Goal: Obtain resource: Download file/media

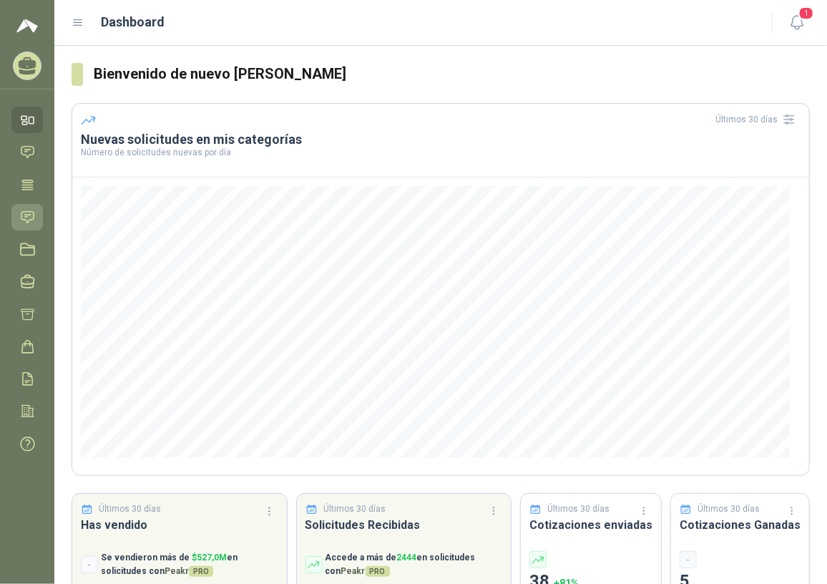
click at [26, 215] on icon at bounding box center [27, 216] width 12 height 11
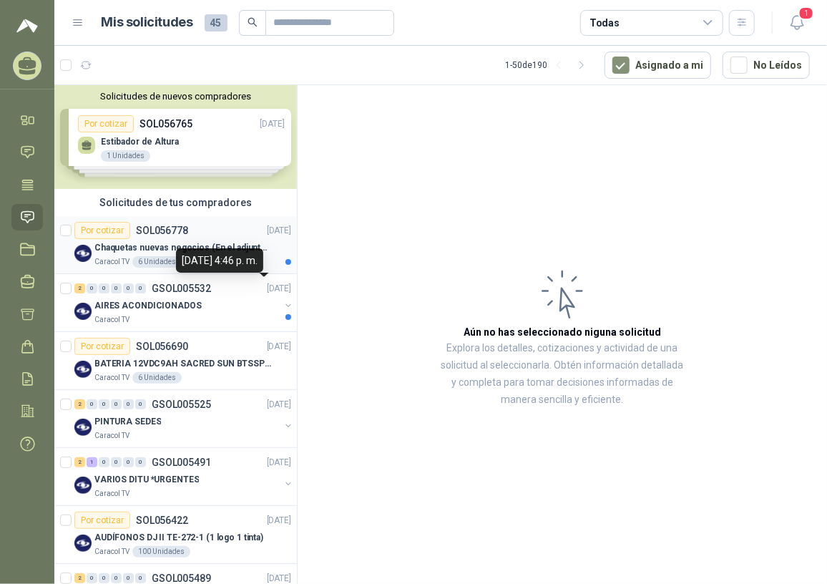
click at [238, 255] on div "[DATE] 4:46 p. m." at bounding box center [219, 260] width 87 height 24
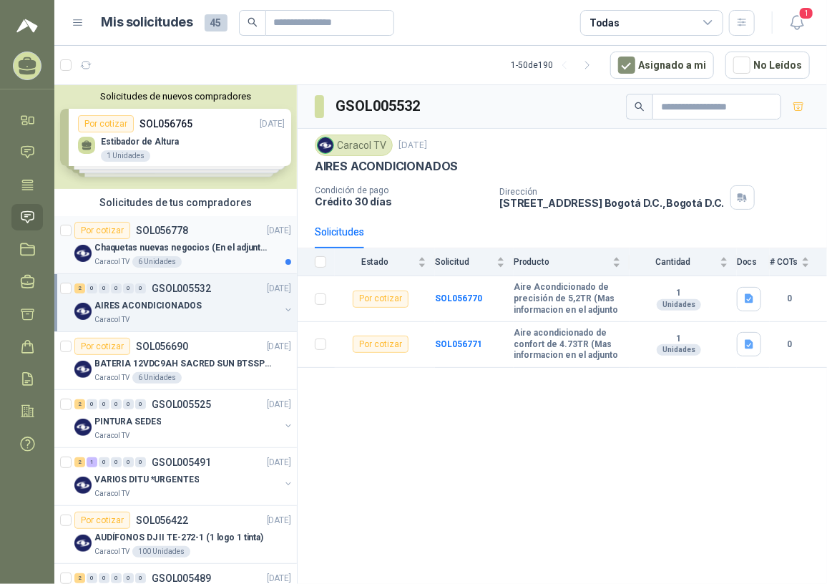
click at [200, 250] on p "Chaquetas nuevas negocios (En el adjunto mas informacion)" at bounding box center [183, 248] width 178 height 14
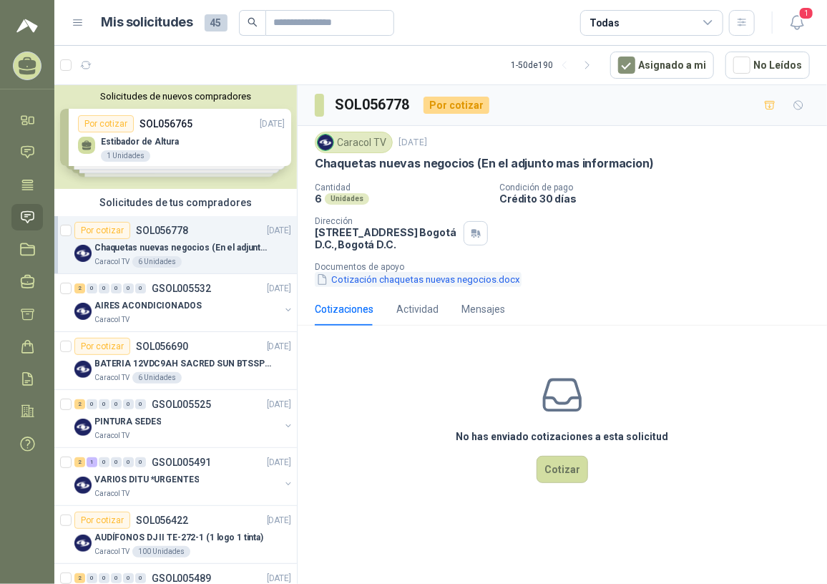
click at [362, 285] on button "Cotización chaquetas nuevas negocios.docx" at bounding box center [418, 279] width 207 height 15
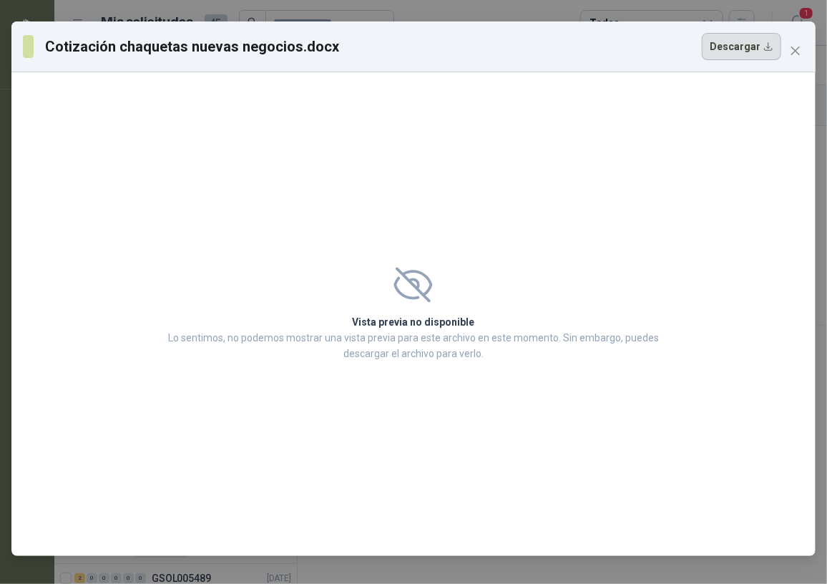
click at [730, 42] on button "Descargar" at bounding box center [741, 46] width 79 height 27
drag, startPoint x: 364, startPoint y: 165, endPoint x: 441, endPoint y: 142, distance: 80.8
click at [364, 165] on div "Vista previa no disponible Lo sentimos, no podemos mostrar una vista previa par…" at bounding box center [413, 314] width 804 height 484
click at [788, 50] on span "Close" at bounding box center [795, 50] width 23 height 11
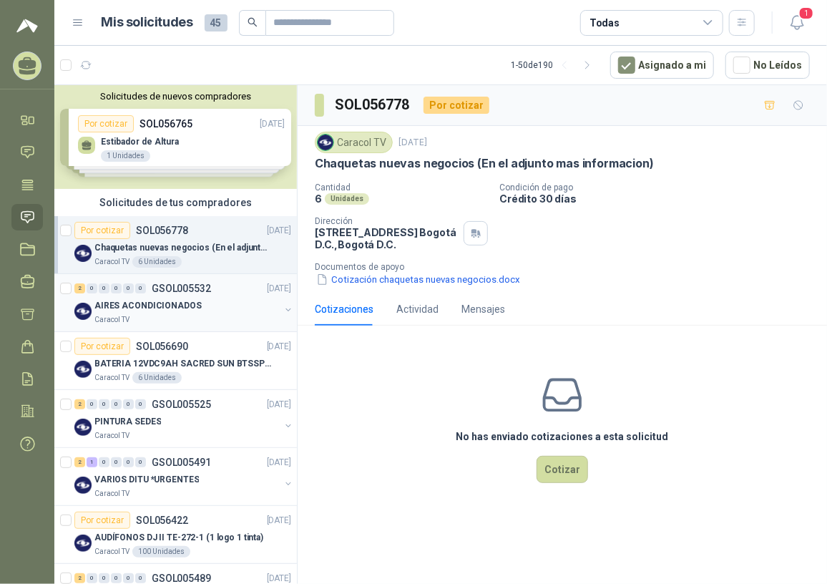
click at [193, 301] on div "AIRES ACONDICIONADOS" at bounding box center [186, 305] width 185 height 17
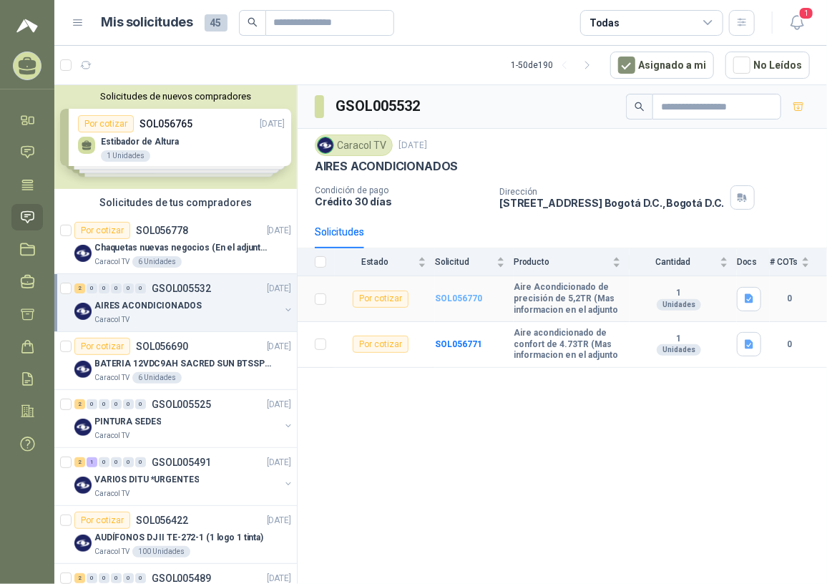
click at [451, 300] on b "SOL056770" at bounding box center [458, 298] width 47 height 10
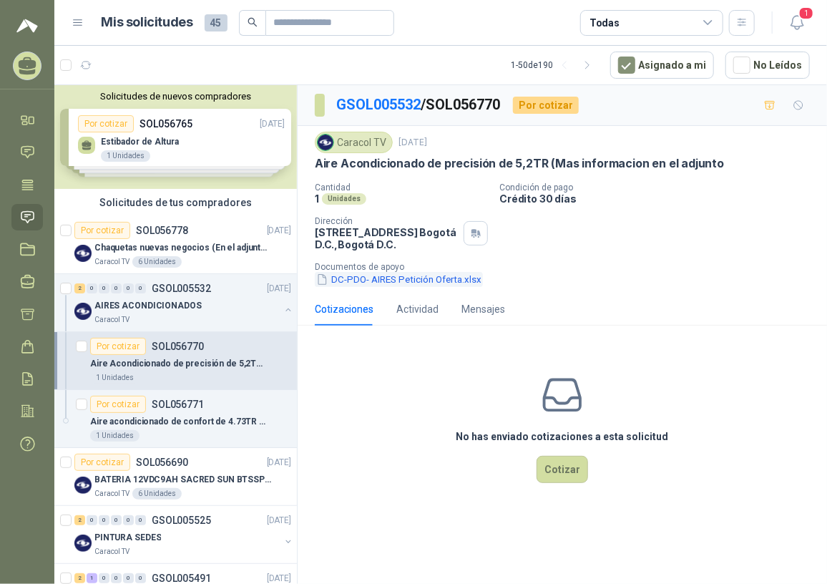
click at [378, 283] on button "DC-PDO- AIRES Petición Oferta.xlsx" at bounding box center [399, 279] width 168 height 15
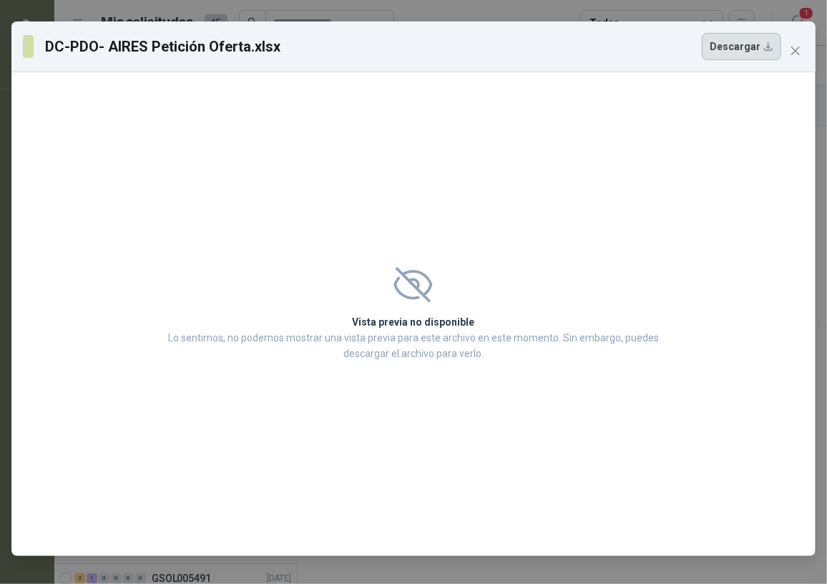
click at [720, 53] on button "Descargar" at bounding box center [741, 46] width 79 height 27
click at [793, 46] on icon "close" at bounding box center [795, 50] width 11 height 11
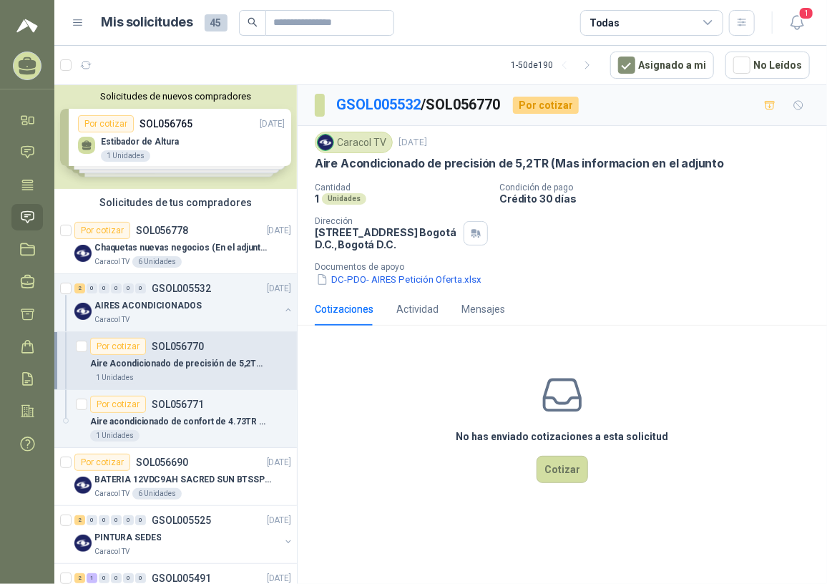
click at [168, 361] on p "Aire Acondicionado de precisión de 5,2TR (Mas informacion en el adjunto" at bounding box center [179, 364] width 178 height 14
click at [142, 426] on p "Aire acondicionado de confort de 4.73TR (Mas informacion en el adjunto" at bounding box center [179, 422] width 178 height 14
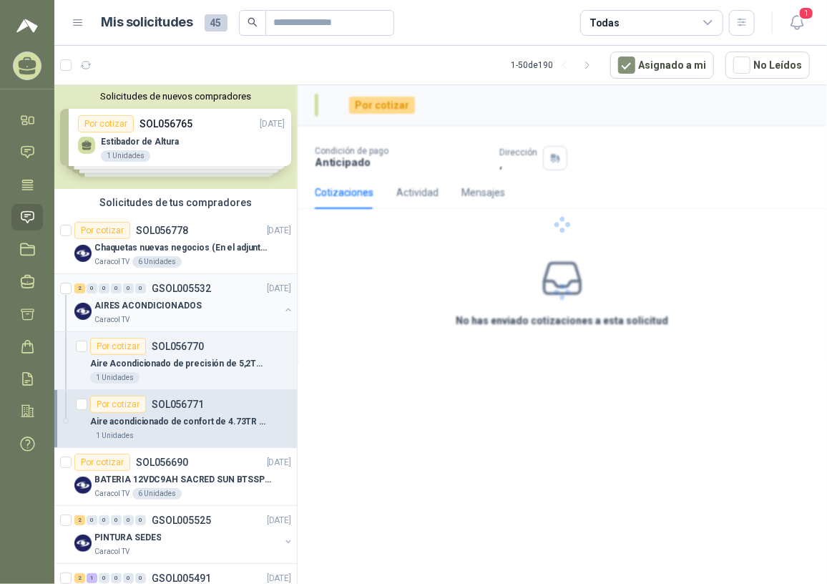
click at [180, 309] on p "AIRES ACONDICIONADOS" at bounding box center [147, 306] width 107 height 14
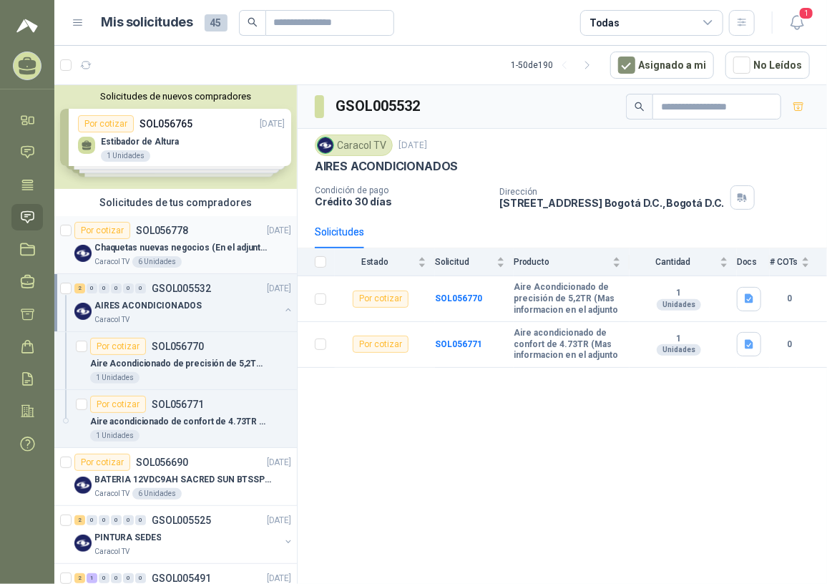
click at [200, 237] on div "Por cotizar SOL056778 [DATE]" at bounding box center [182, 230] width 217 height 17
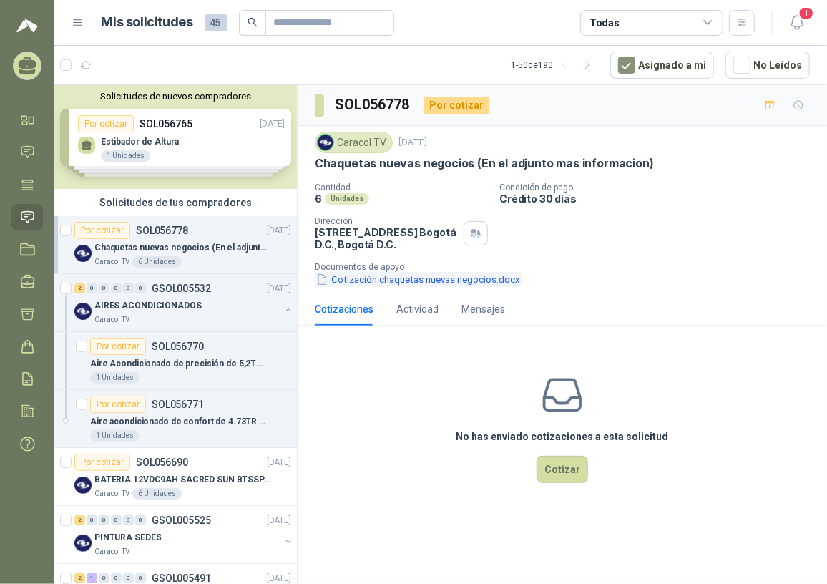
click at [447, 280] on button "Cotización chaquetas nuevas negocios.docx" at bounding box center [418, 279] width 207 height 15
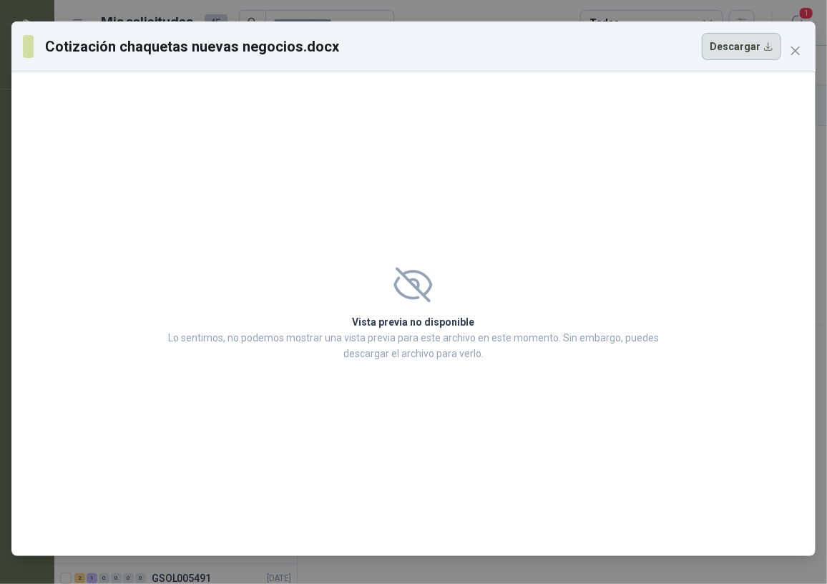
click at [748, 41] on button "Descargar" at bounding box center [741, 46] width 79 height 27
